Goal: Transaction & Acquisition: Purchase product/service

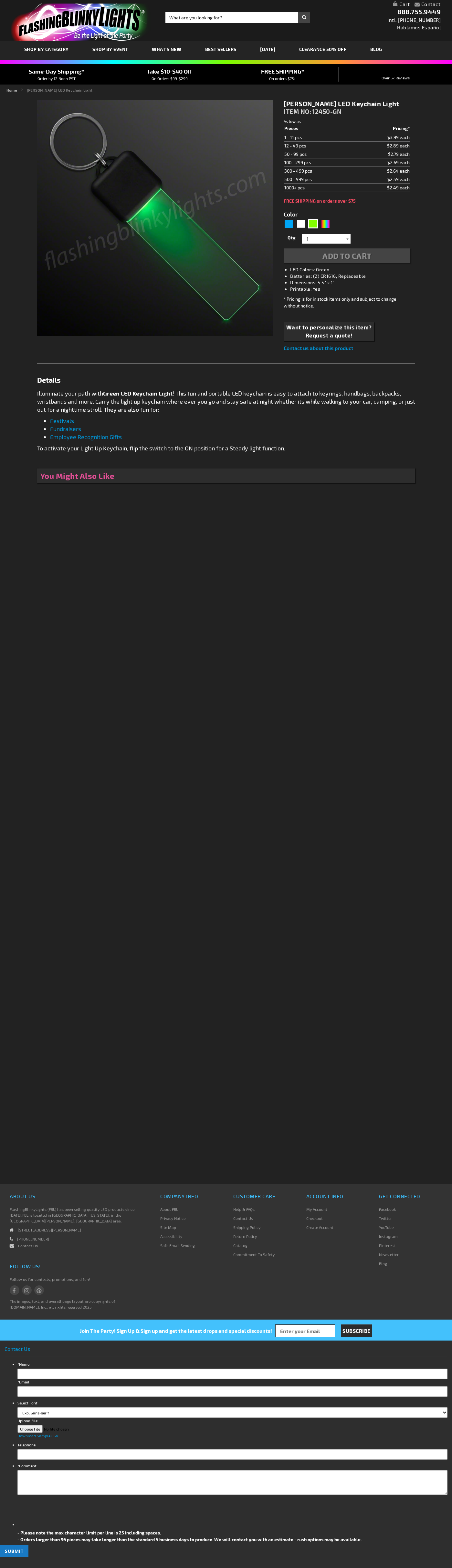
type input "5648"
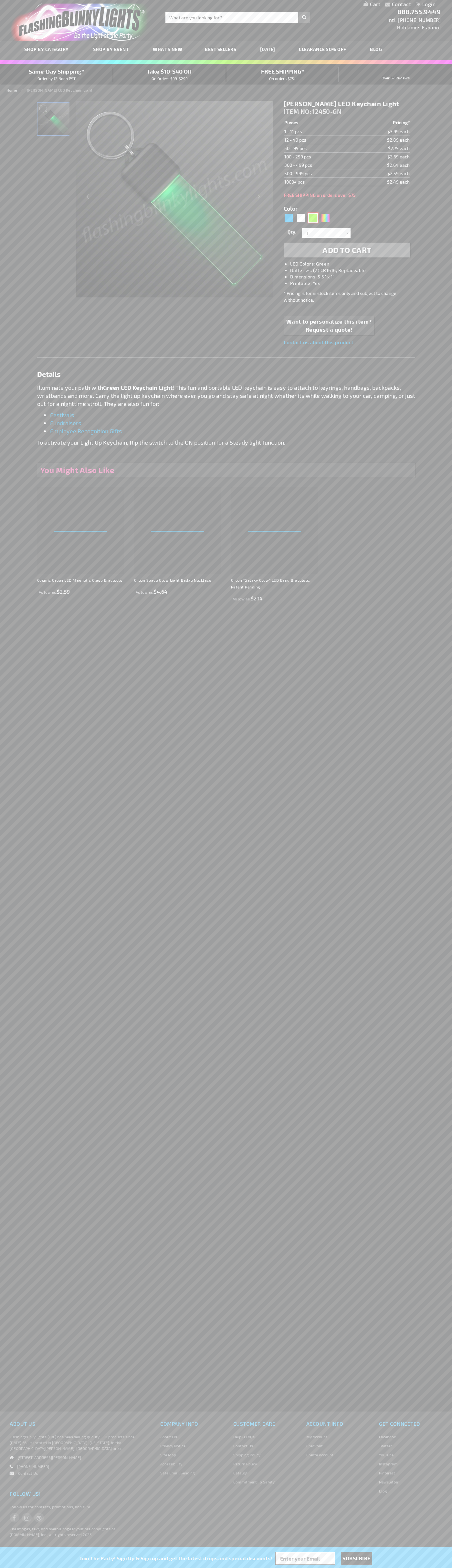
click at [313, 218] on div "Green" at bounding box center [313, 218] width 10 height 10
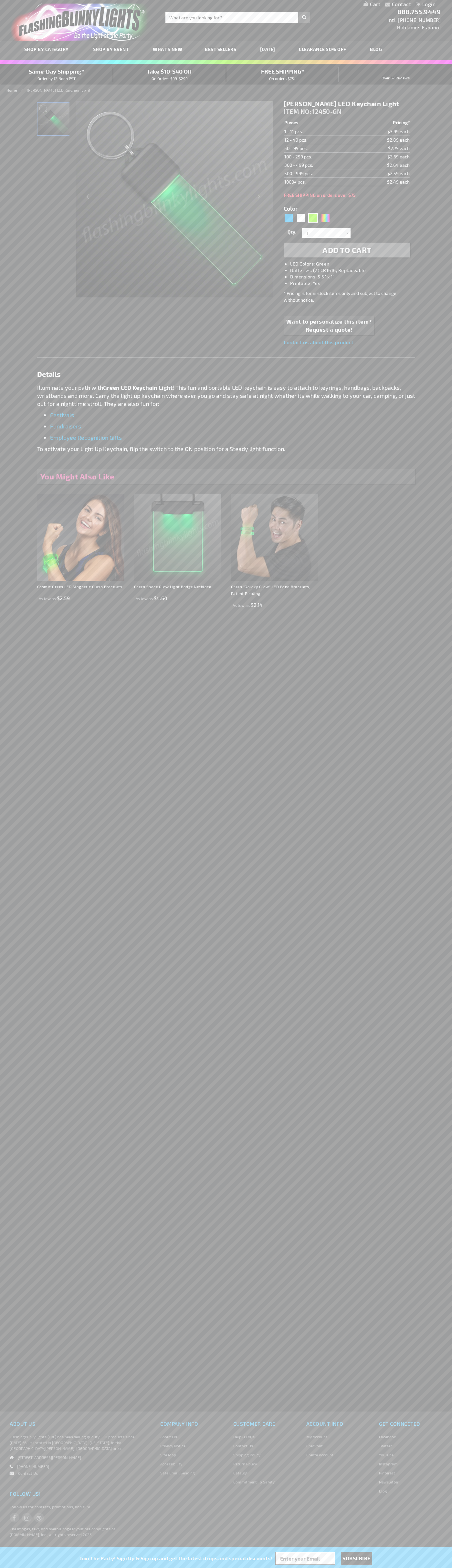
click at [347, 250] on span "Add to Cart" at bounding box center [347, 250] width 49 height 9
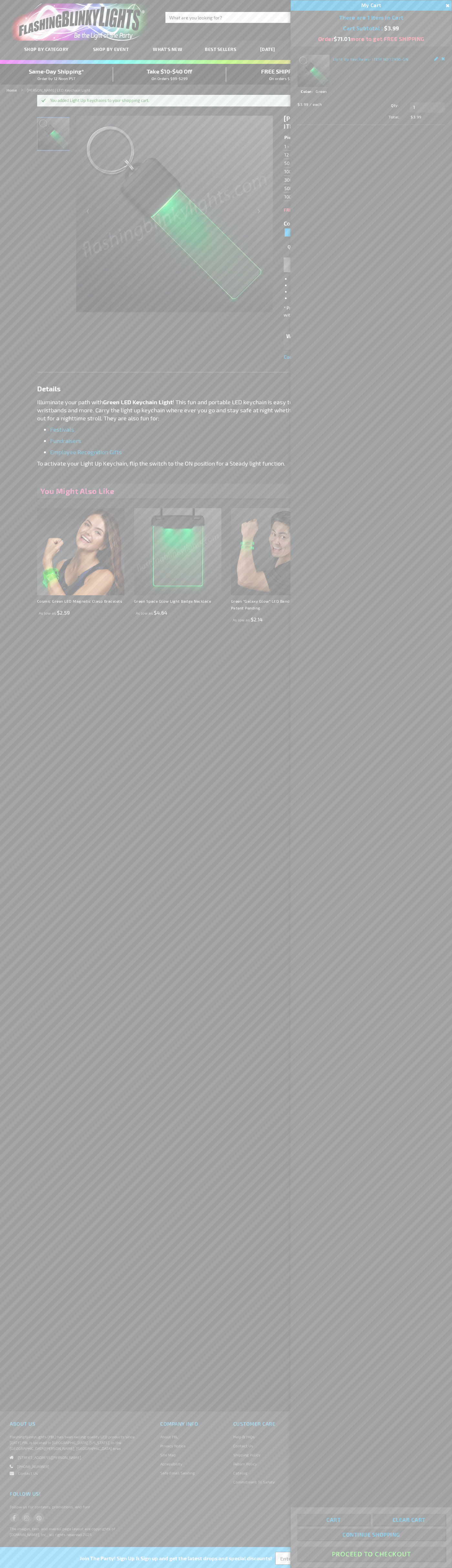
click at [371, 1554] on button "Proceed To Checkout" at bounding box center [371, 1554] width 148 height 15
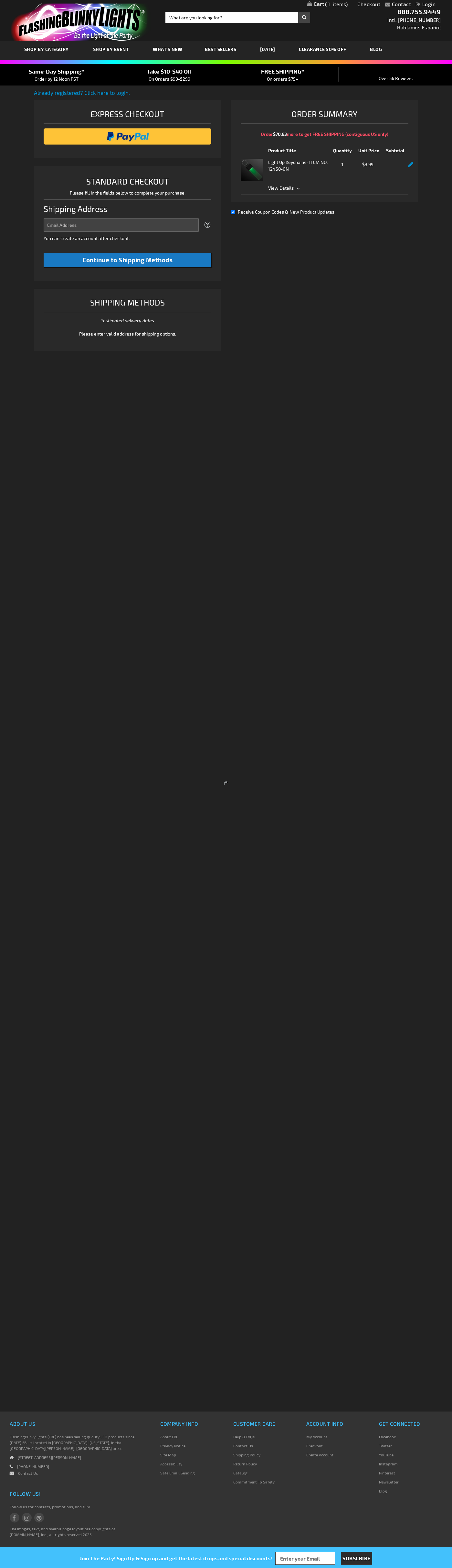
select select "US"
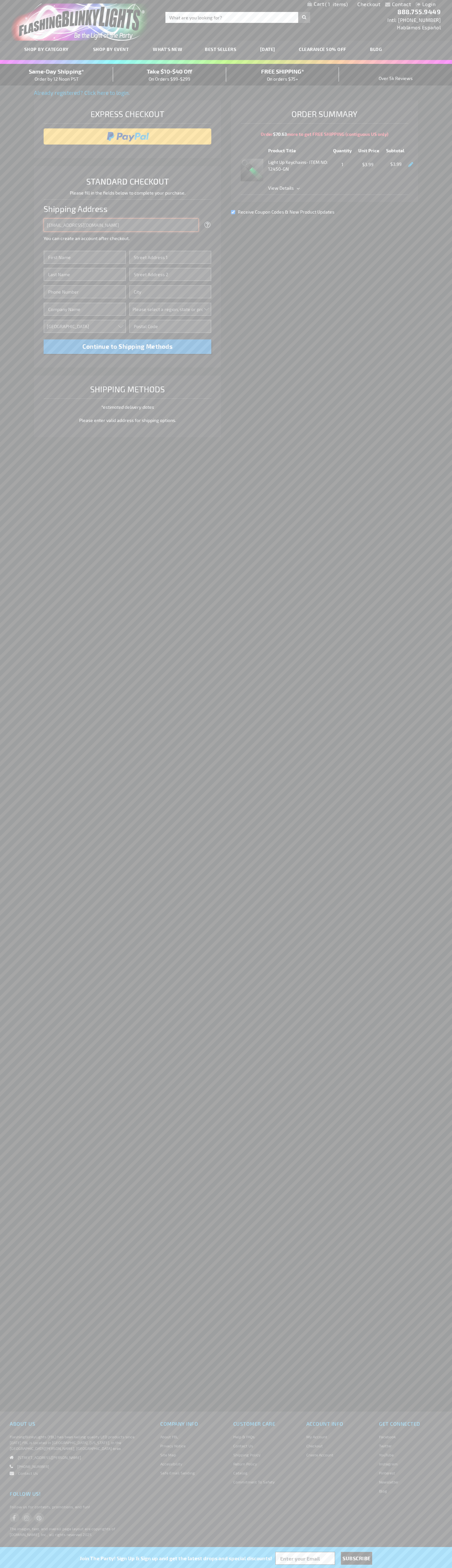
type input "johnsmith005@storebotmail.joonix.net"
type input "John"
type input "1600 Amphitheatre Parkway"
type input "First floor"
type input "mountain view"
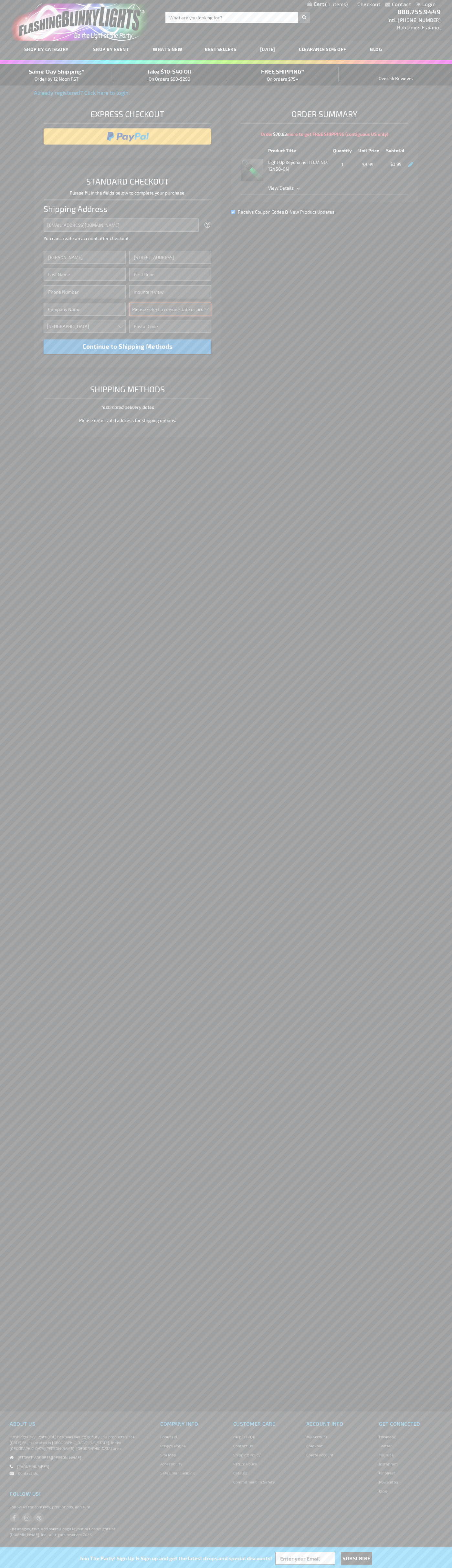
select select "12"
type input "94043"
type input "Smith"
type input "6502530000"
type input "John Smith"
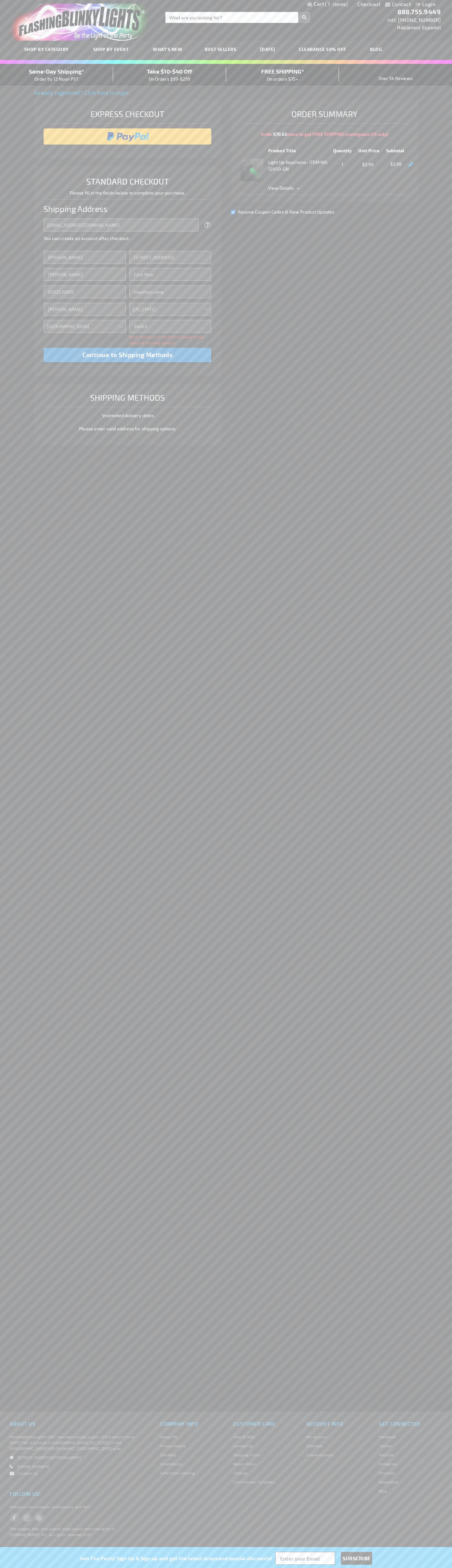
click at [57, 75] on div "Same-Day Shipping* Order by 12 Noon PST" at bounding box center [57, 74] width 113 height 15
click at [127, 136] on input "image" at bounding box center [127, 136] width 161 height 13
